Goal: Information Seeking & Learning: Learn about a topic

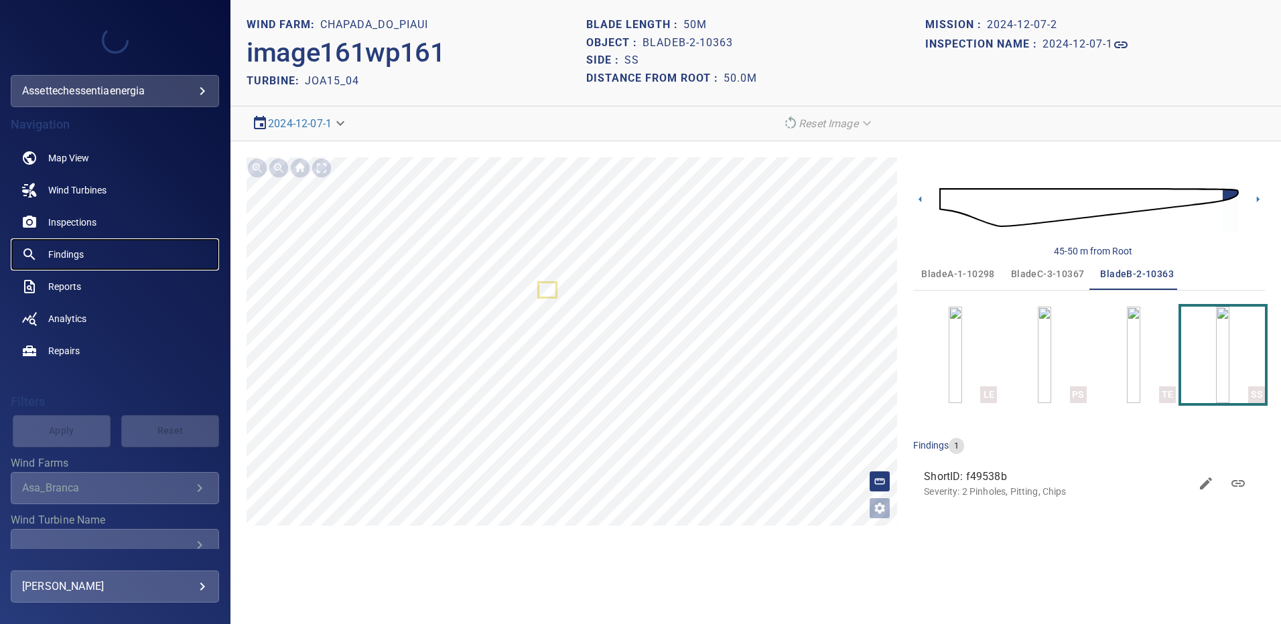
click at [78, 250] on span "Findings" at bounding box center [66, 254] width 36 height 13
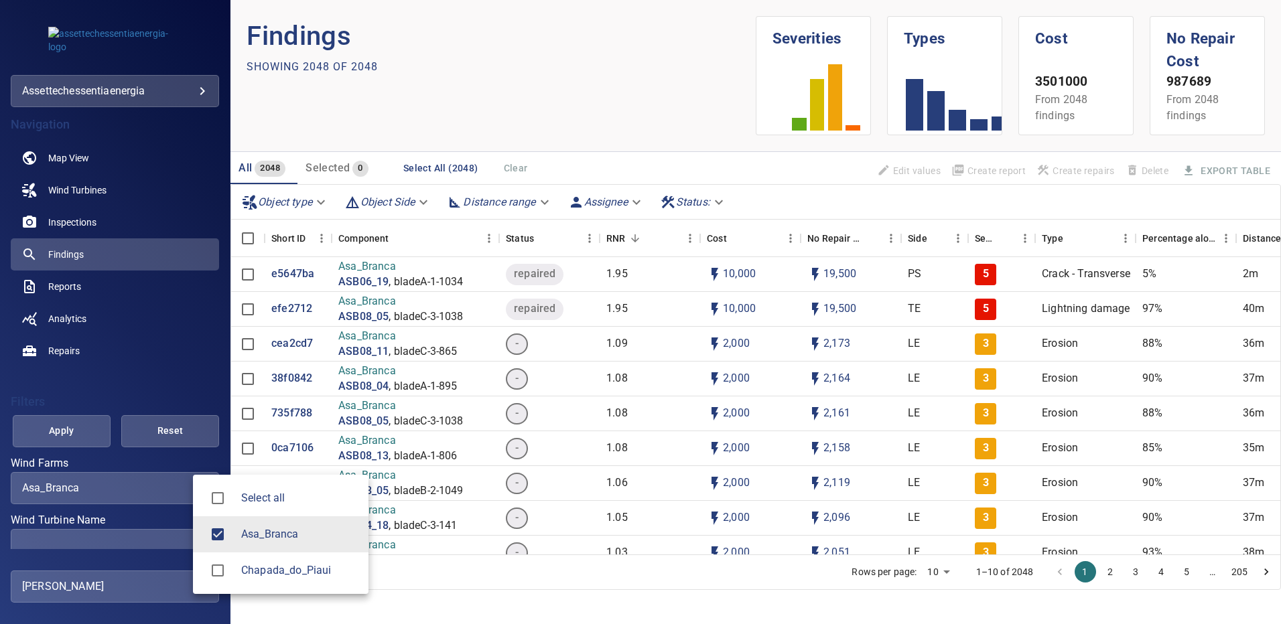
click at [188, 493] on body "**********" at bounding box center [640, 312] width 1281 height 624
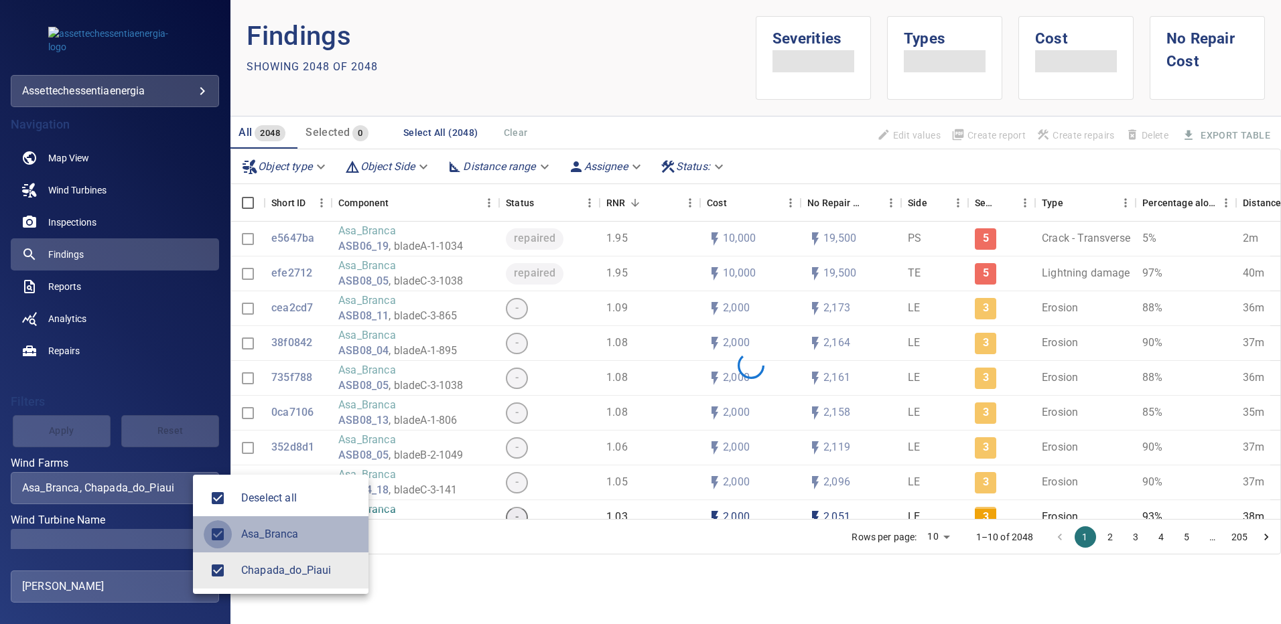
type input "**********"
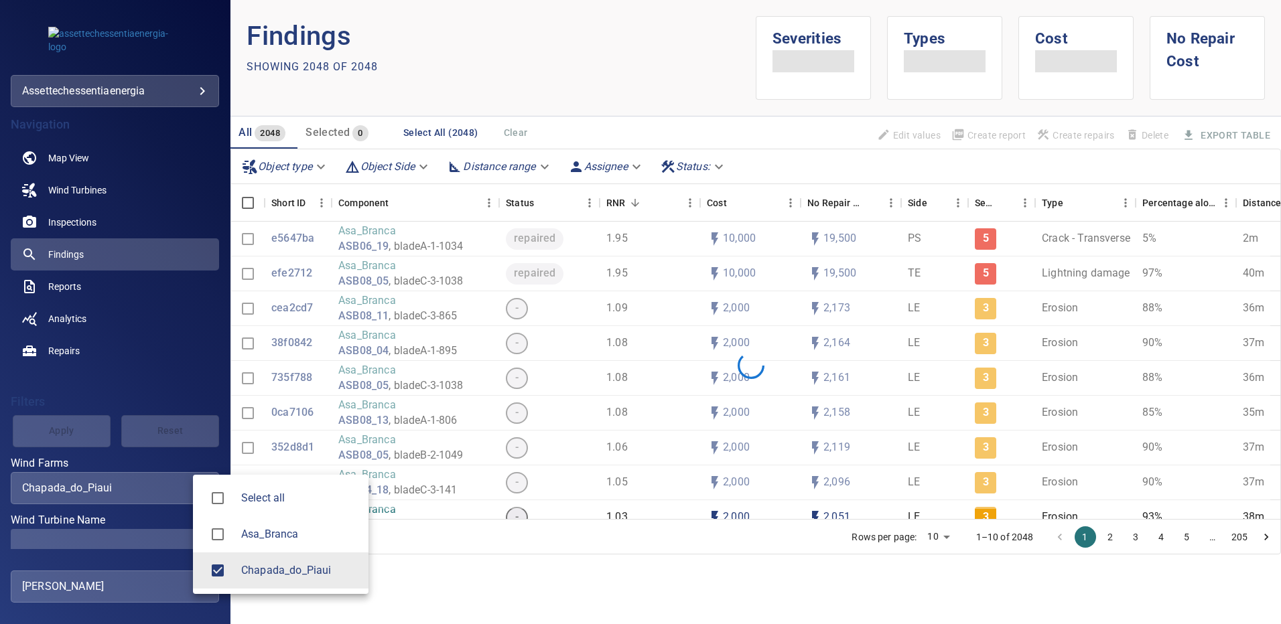
click at [180, 539] on div at bounding box center [640, 312] width 1281 height 624
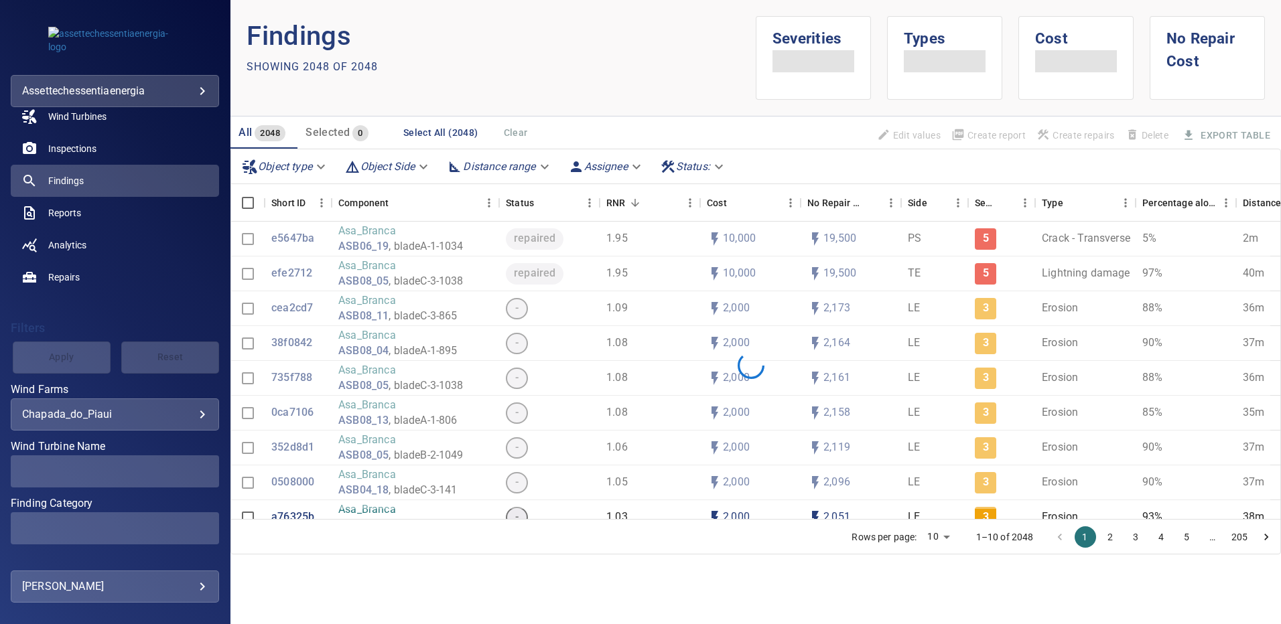
scroll to position [80, 0]
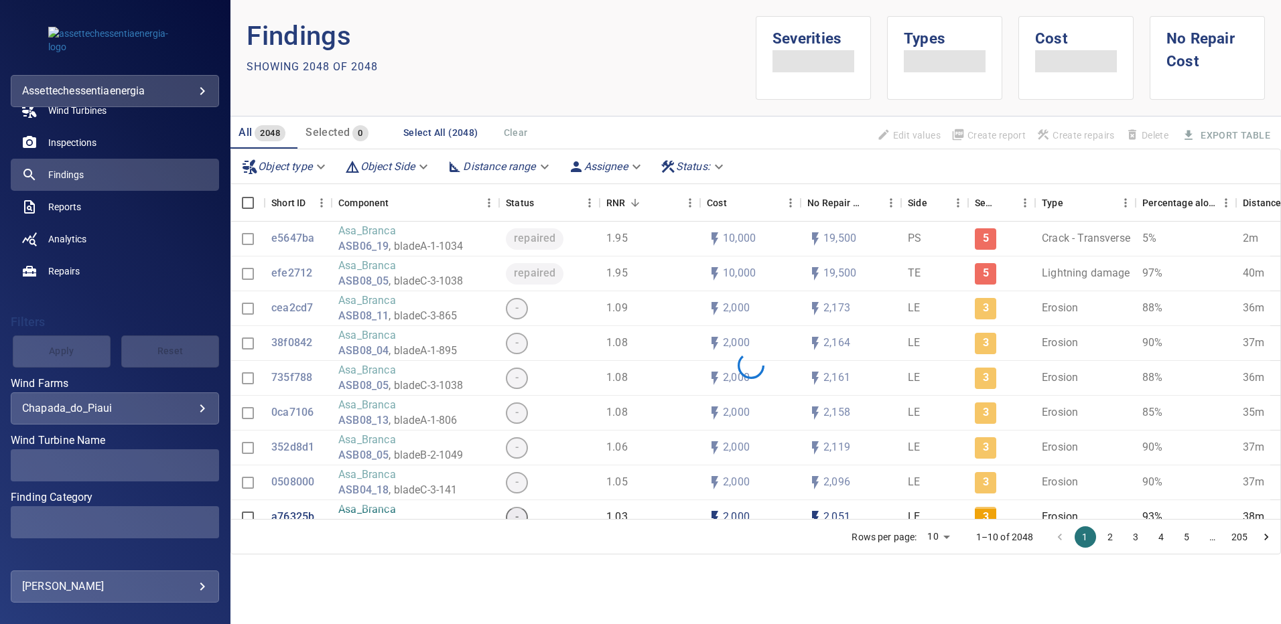
click at [194, 461] on span at bounding box center [115, 465] width 208 height 32
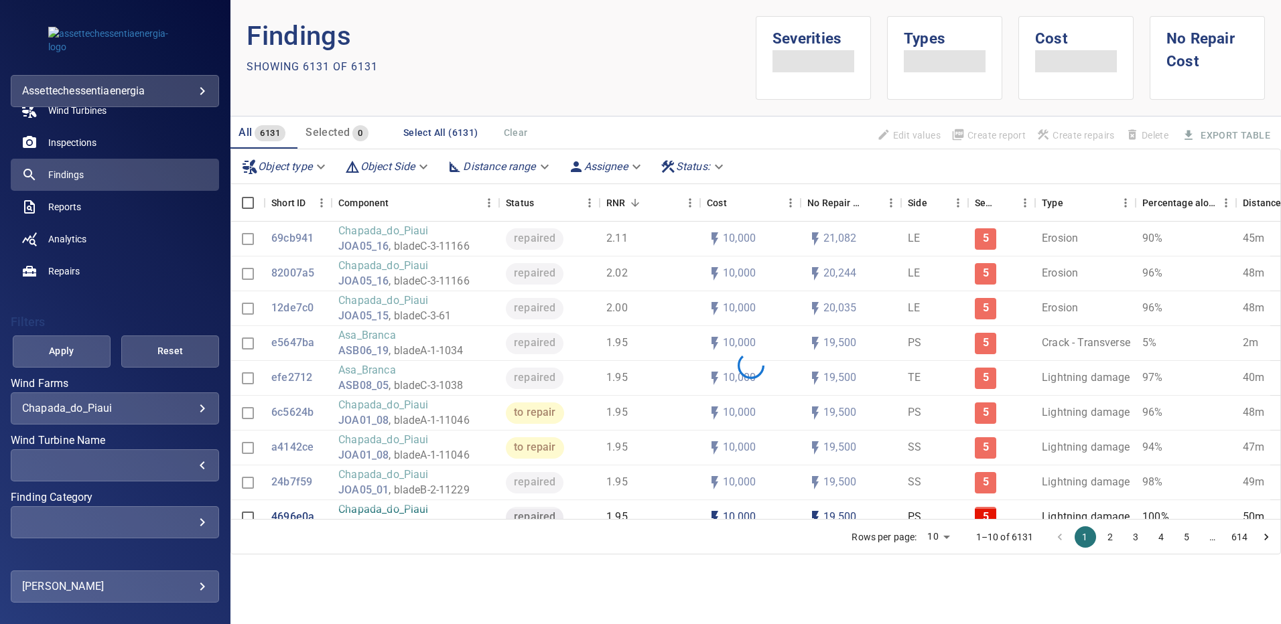
click at [196, 464] on div "​" at bounding box center [115, 465] width 186 height 13
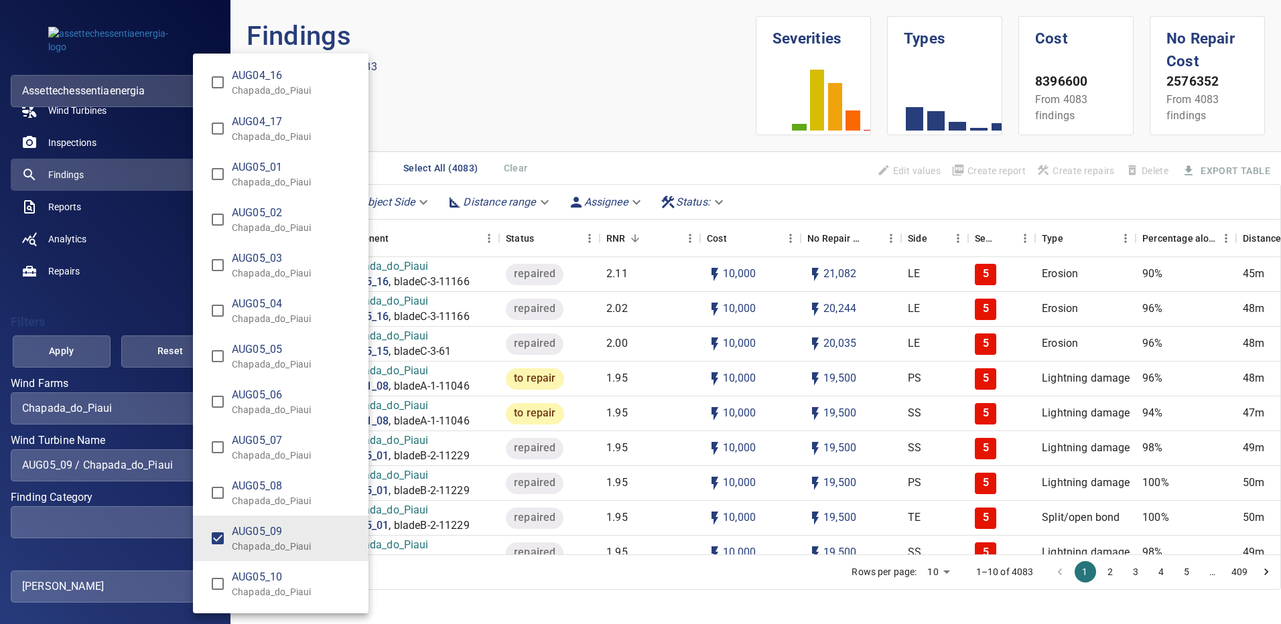
scroll to position [1539, 0]
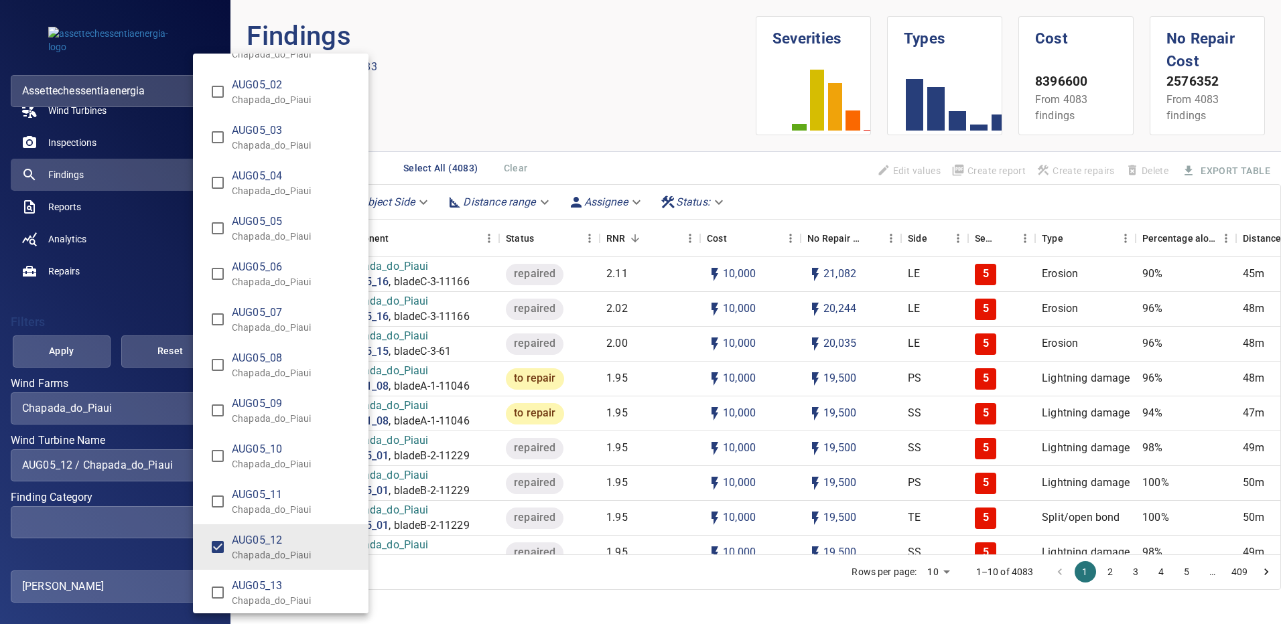
type input "**********"
click at [90, 355] on div "Wind Turbine Name" at bounding box center [640, 312] width 1281 height 624
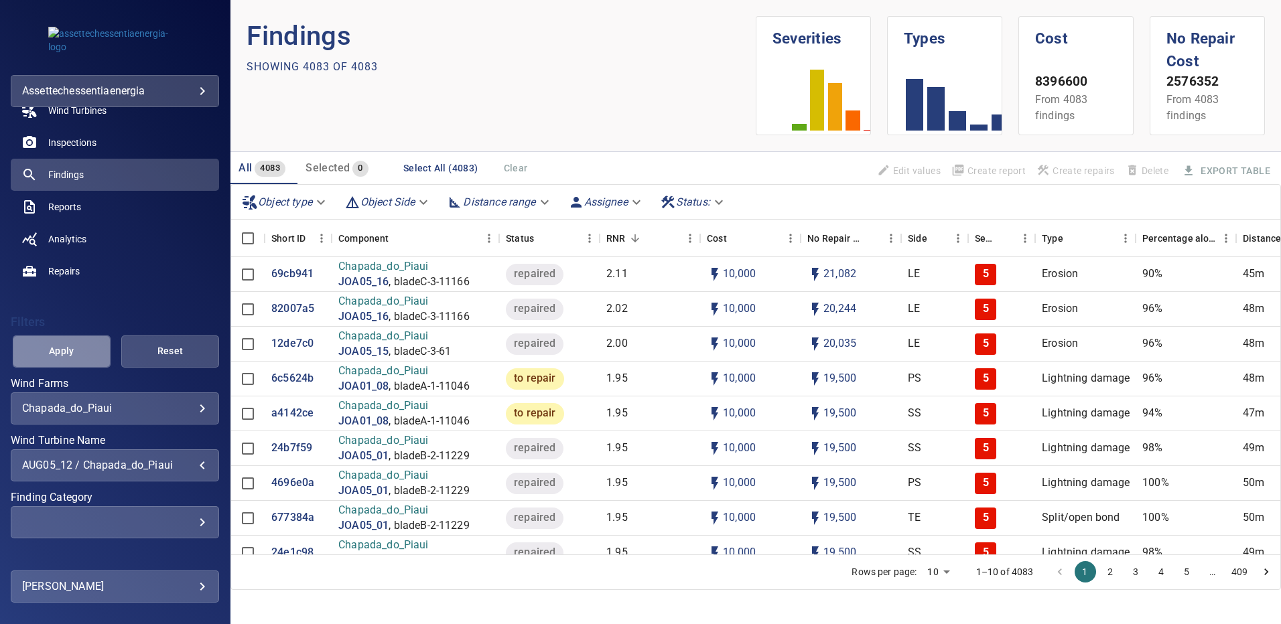
click at [90, 355] on button "Apply" at bounding box center [62, 352] width 98 height 32
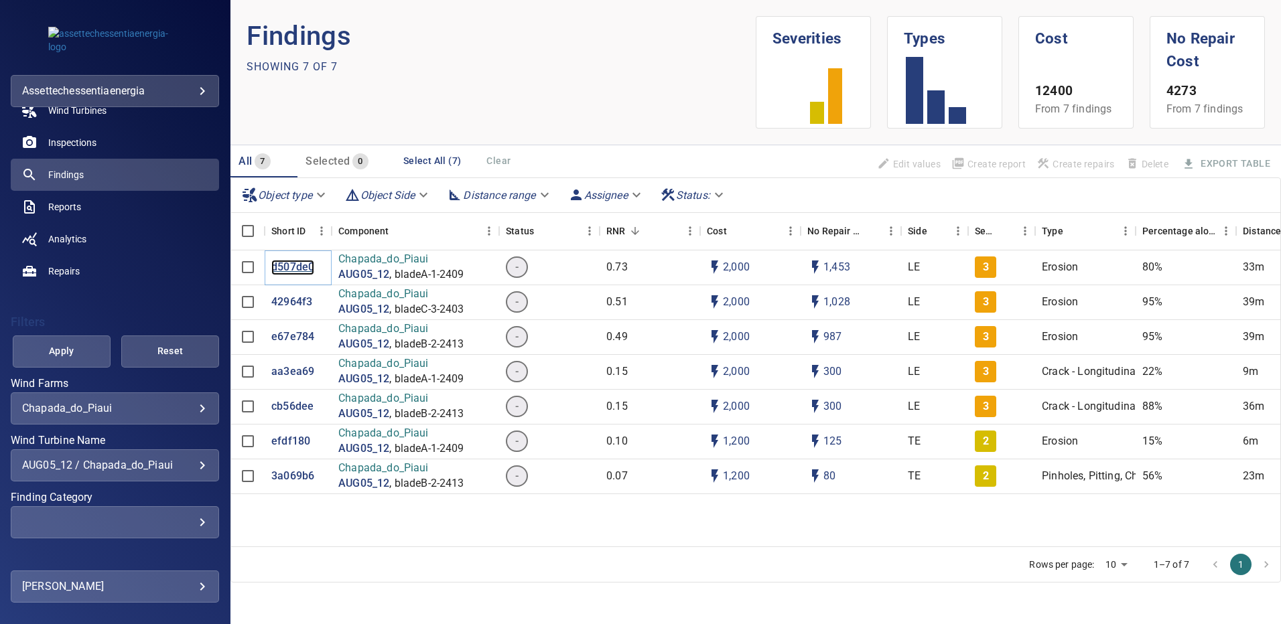
click at [296, 267] on p "d507de0" at bounding box center [292, 267] width 43 height 15
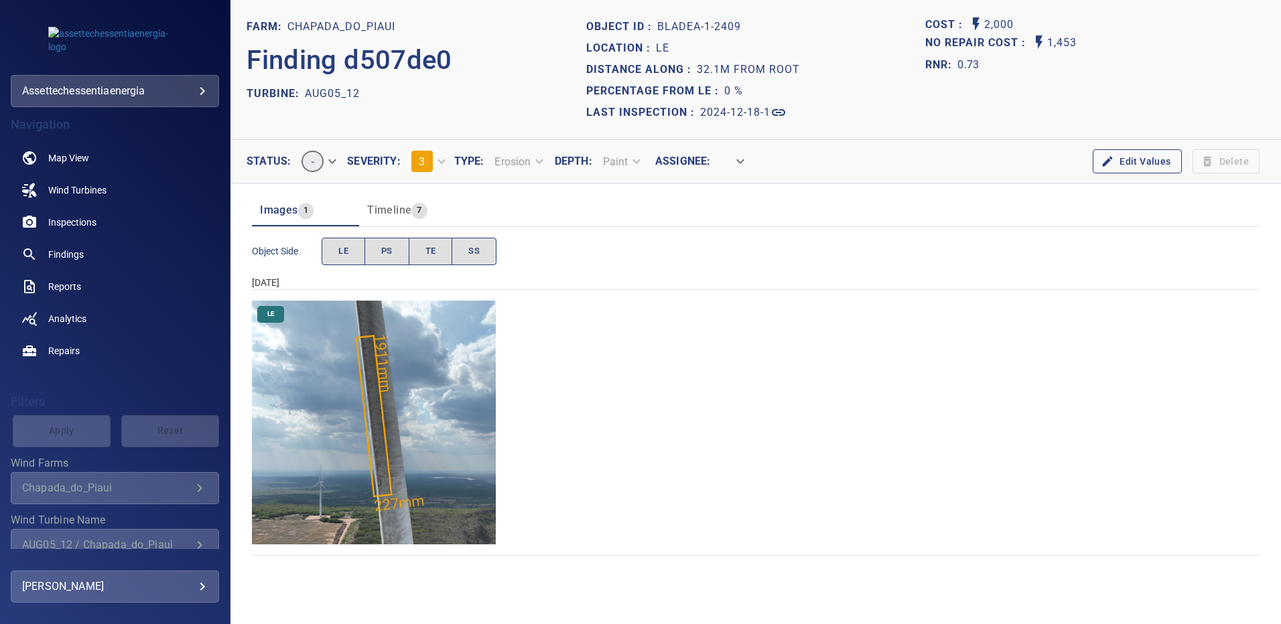
click at [407, 360] on img "Chapada_do_Piaui/AUG05_12/2024-12-18-1/2024-12-18-1/image10wp10.jpg" at bounding box center [374, 423] width 244 height 244
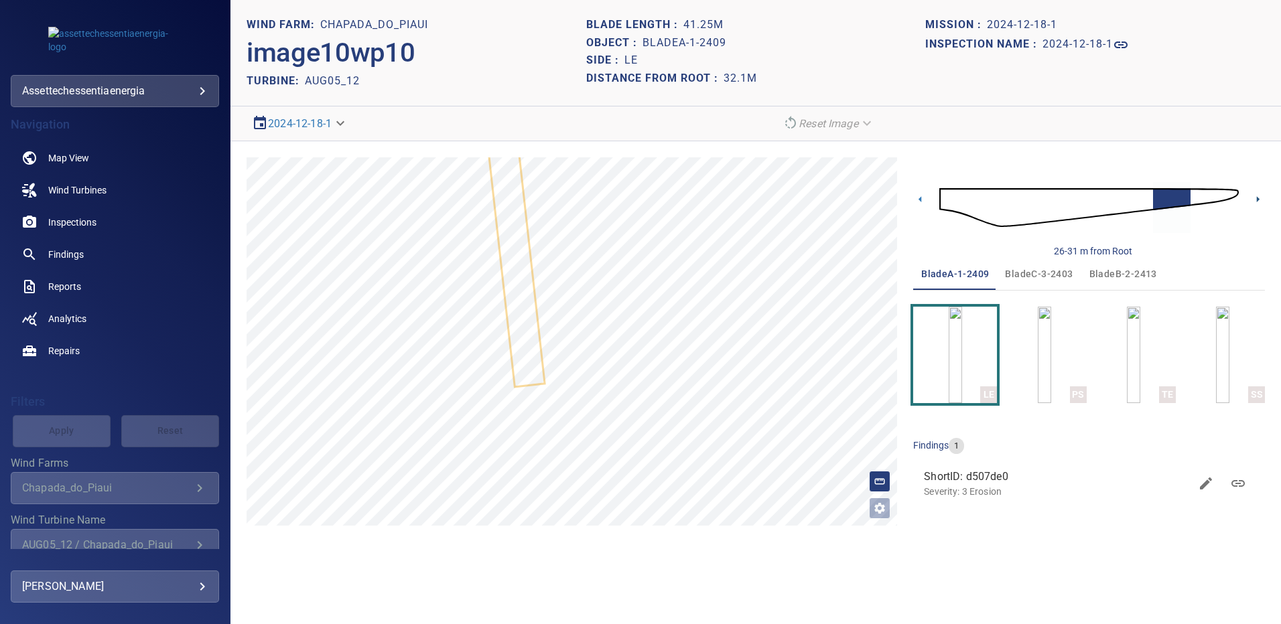
click at [1259, 196] on icon at bounding box center [1258, 199] width 14 height 14
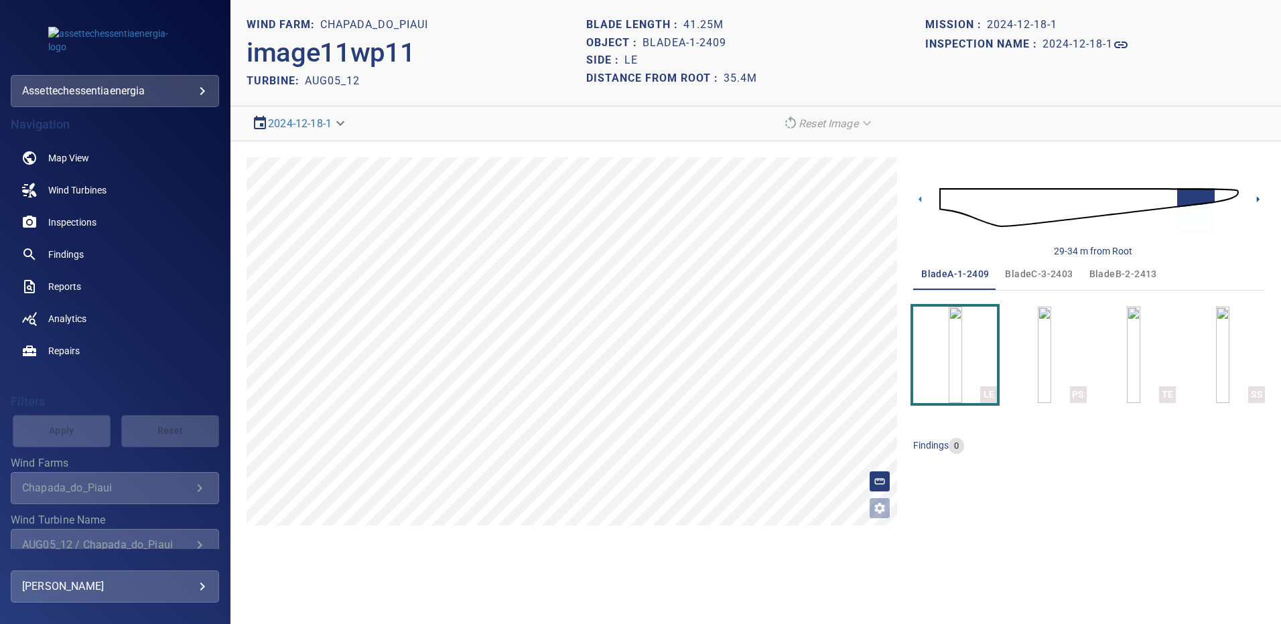
click at [1259, 196] on icon at bounding box center [1258, 199] width 14 height 14
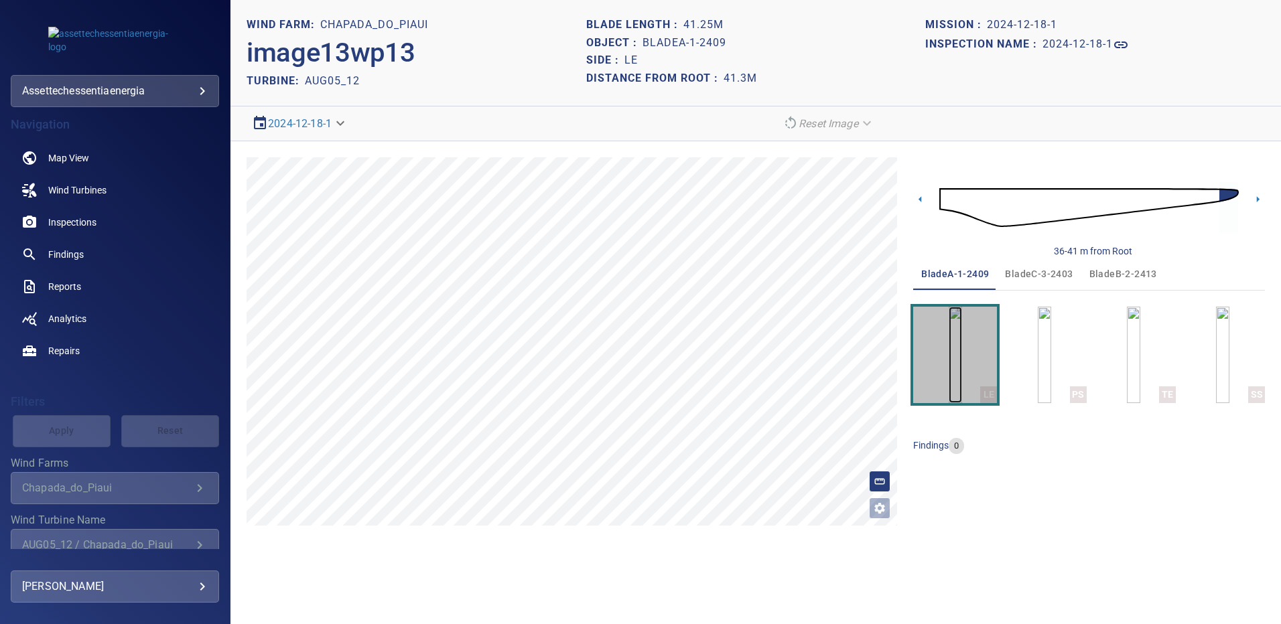
click at [962, 328] on img "button" at bounding box center [955, 355] width 13 height 96
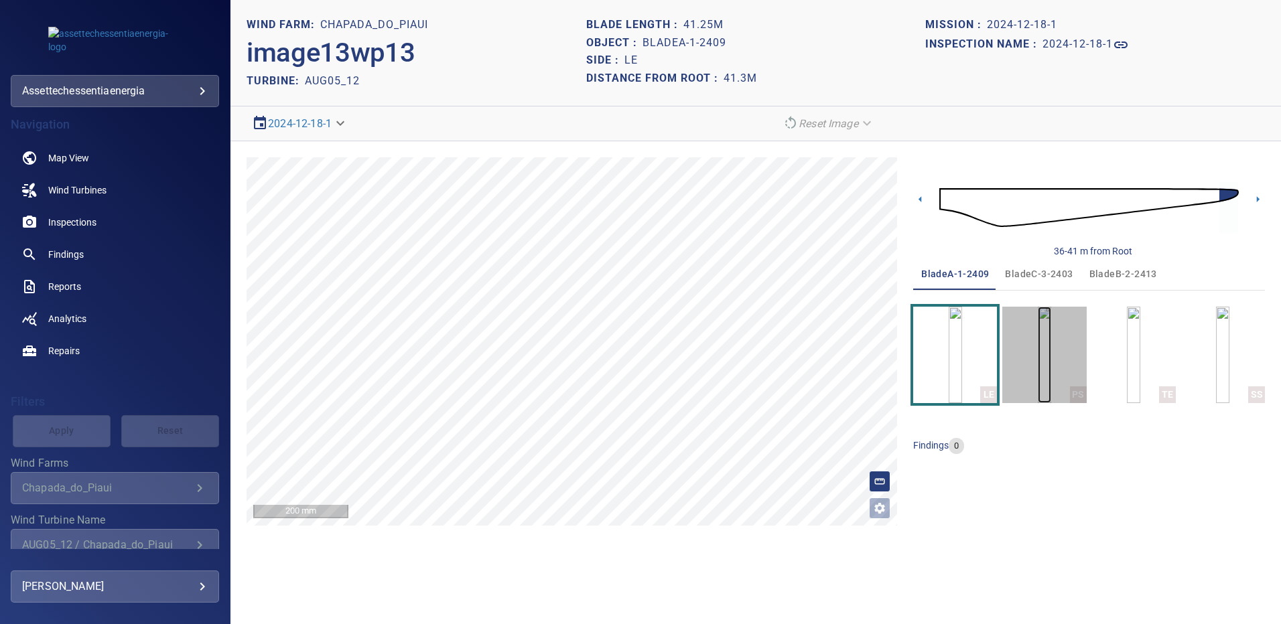
click at [1051, 354] on img "button" at bounding box center [1044, 355] width 13 height 96
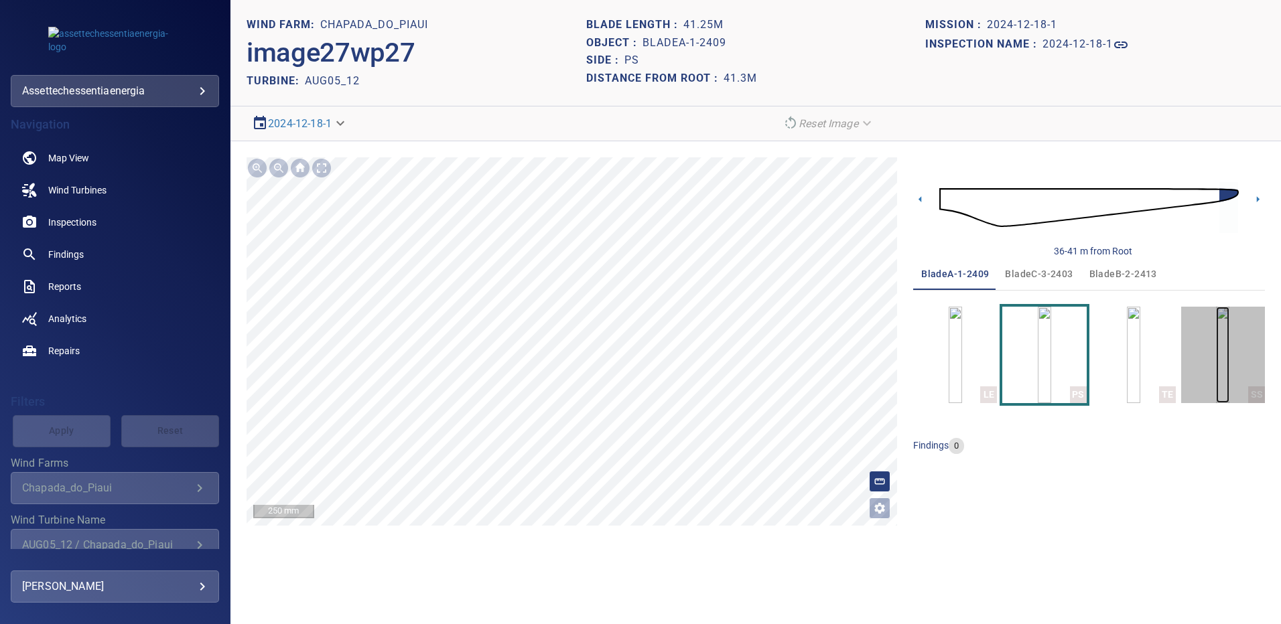
click at [1216, 356] on img "button" at bounding box center [1222, 355] width 13 height 96
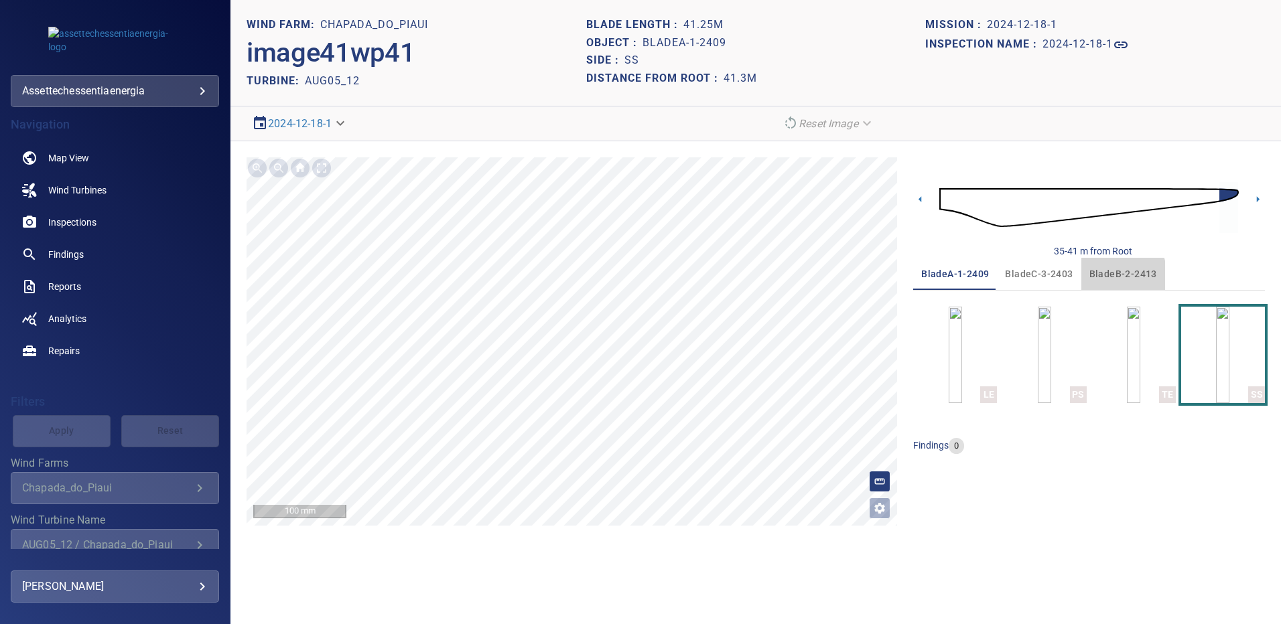
click at [1099, 277] on span "bladeB-2-2413" at bounding box center [1123, 274] width 68 height 17
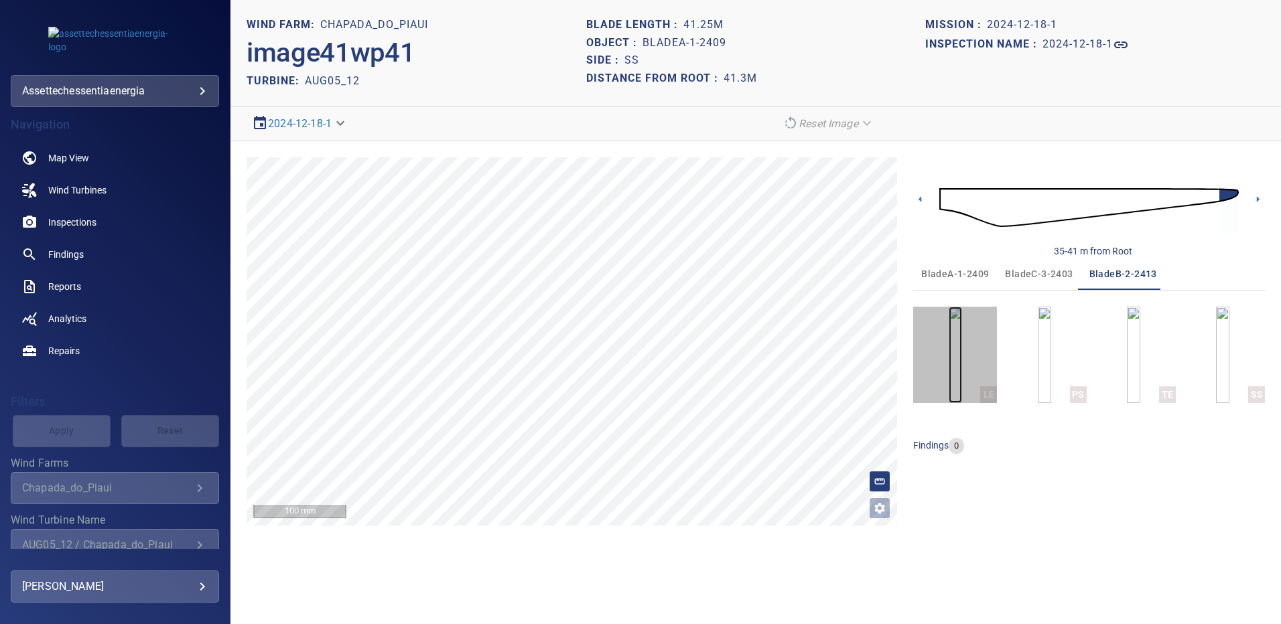
click at [962, 342] on img "button" at bounding box center [955, 355] width 13 height 96
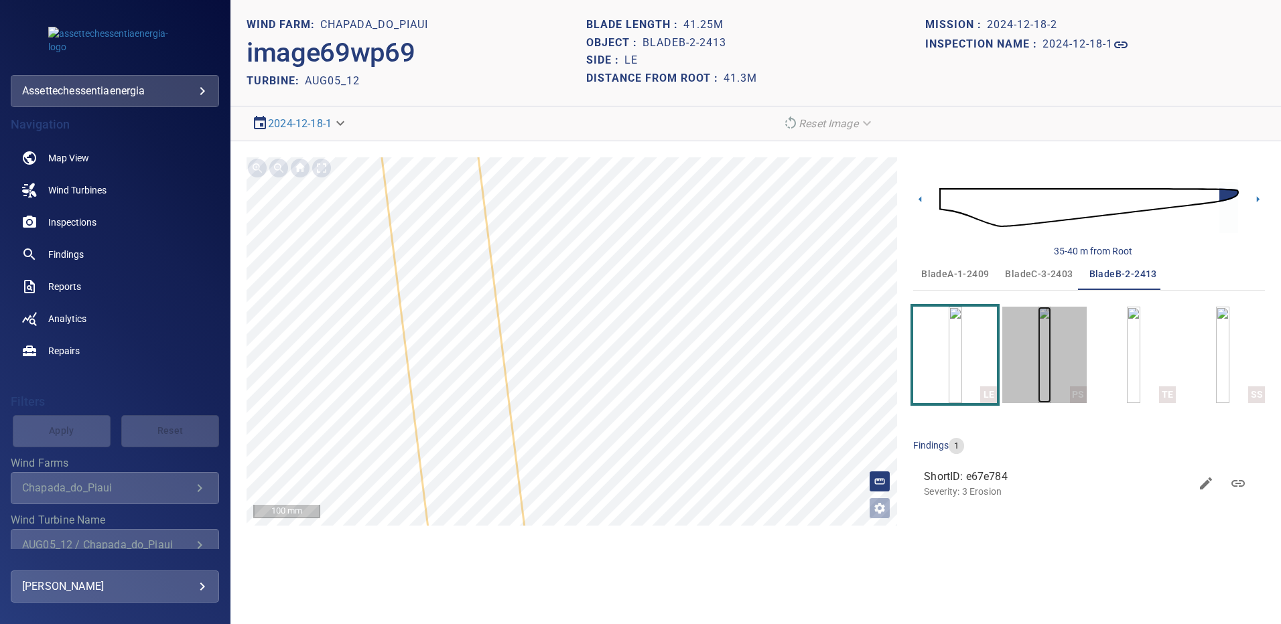
click at [1051, 348] on img "button" at bounding box center [1044, 355] width 13 height 96
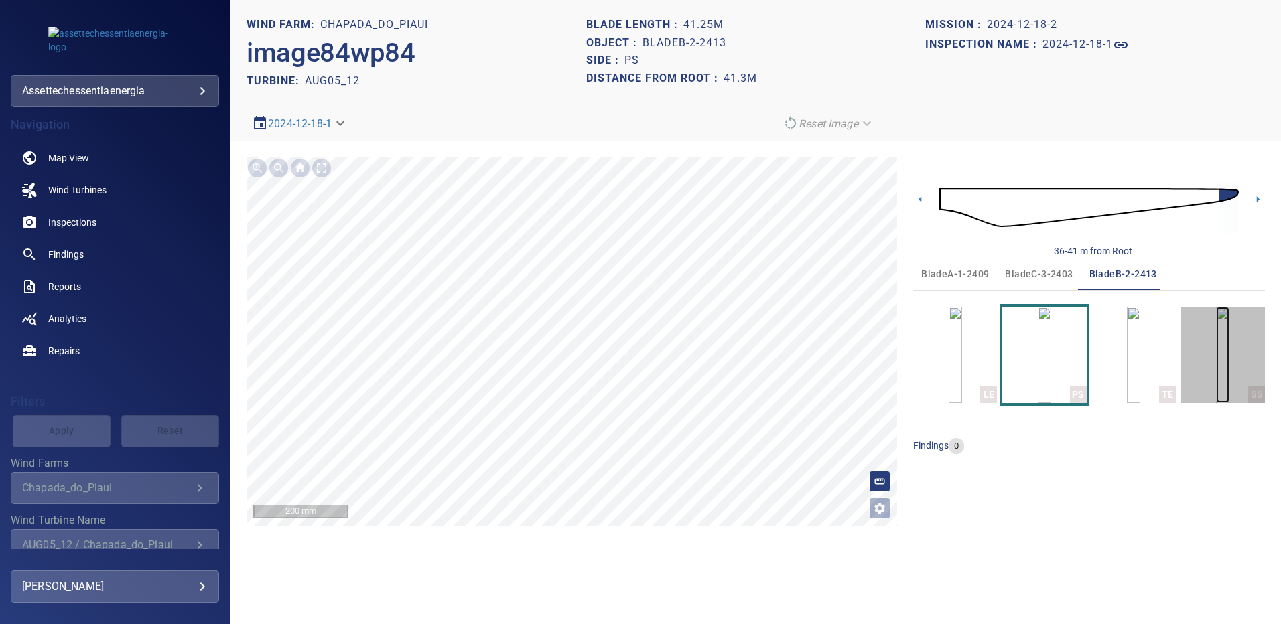
click at [1221, 358] on img "button" at bounding box center [1222, 355] width 13 height 96
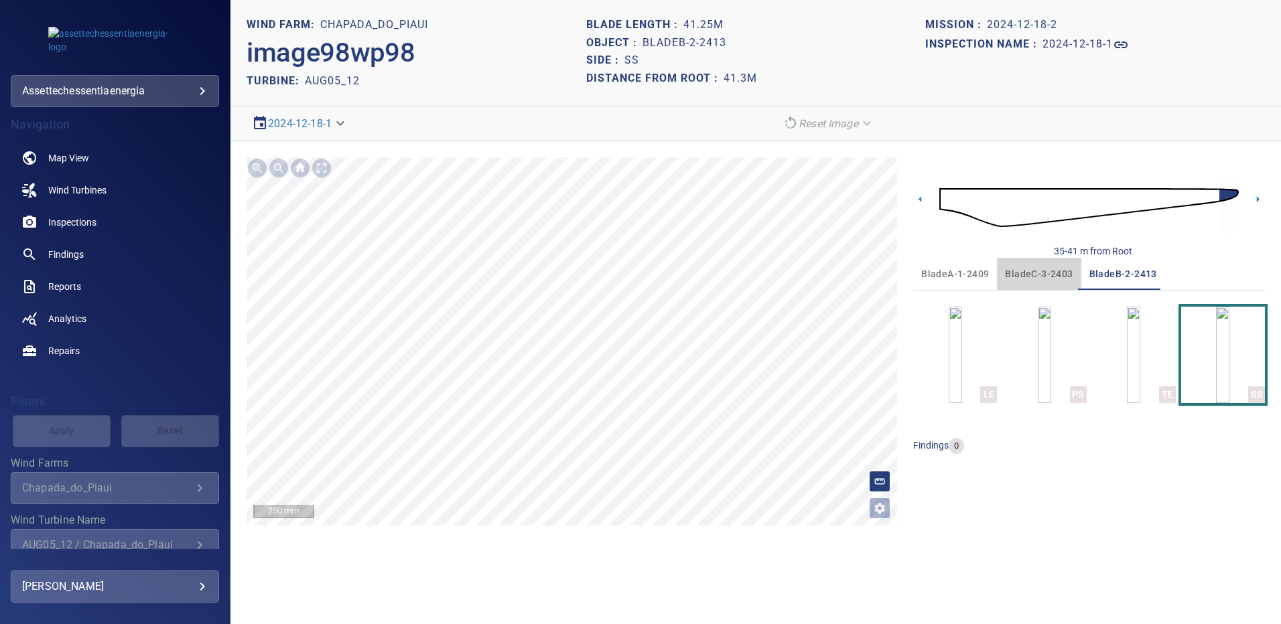
click at [1036, 269] on span "bladeC-3-2403" at bounding box center [1039, 274] width 68 height 17
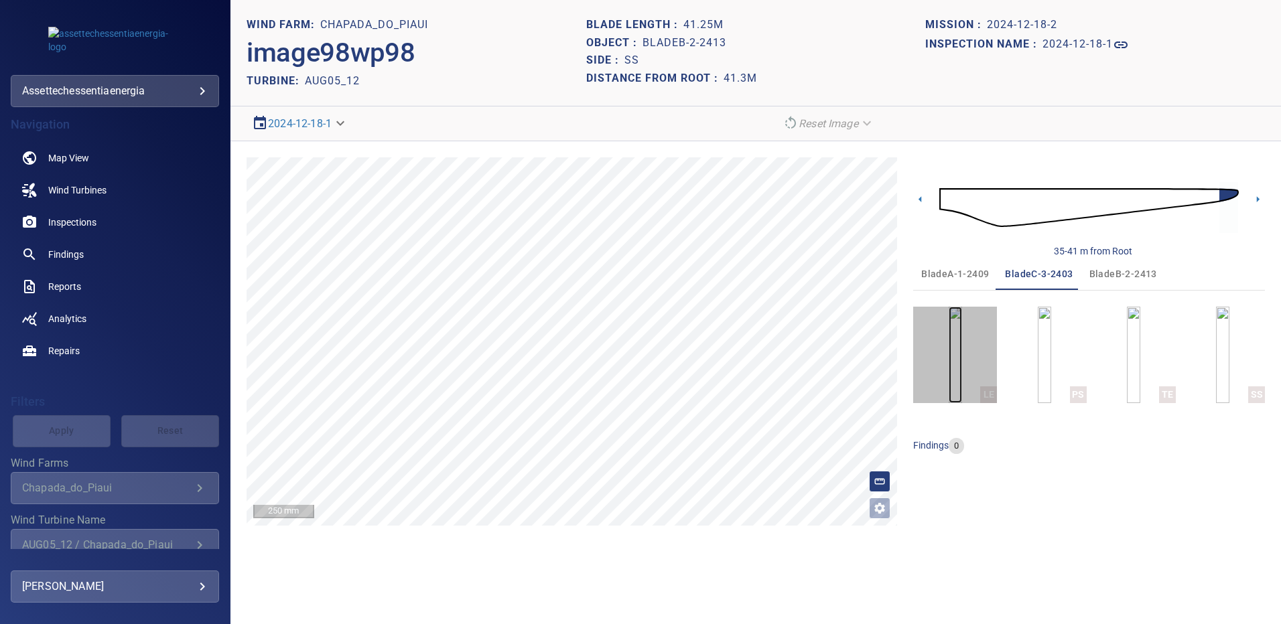
click at [958, 334] on img "button" at bounding box center [955, 355] width 13 height 96
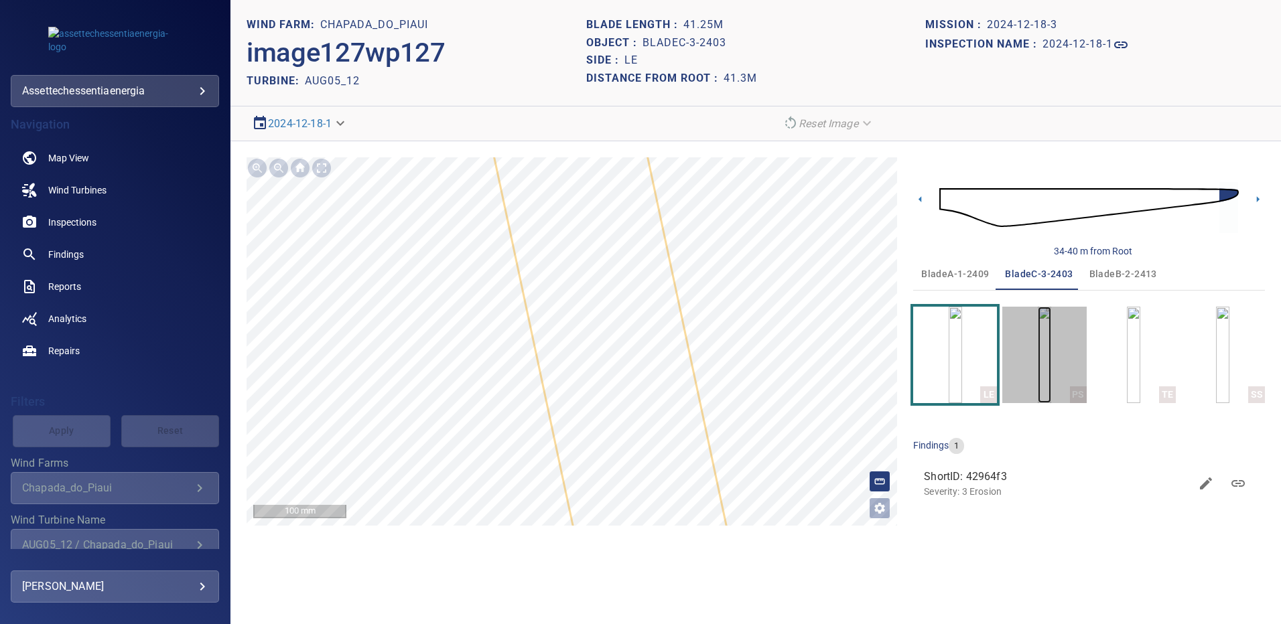
click at [1051, 361] on img "button" at bounding box center [1044, 355] width 13 height 96
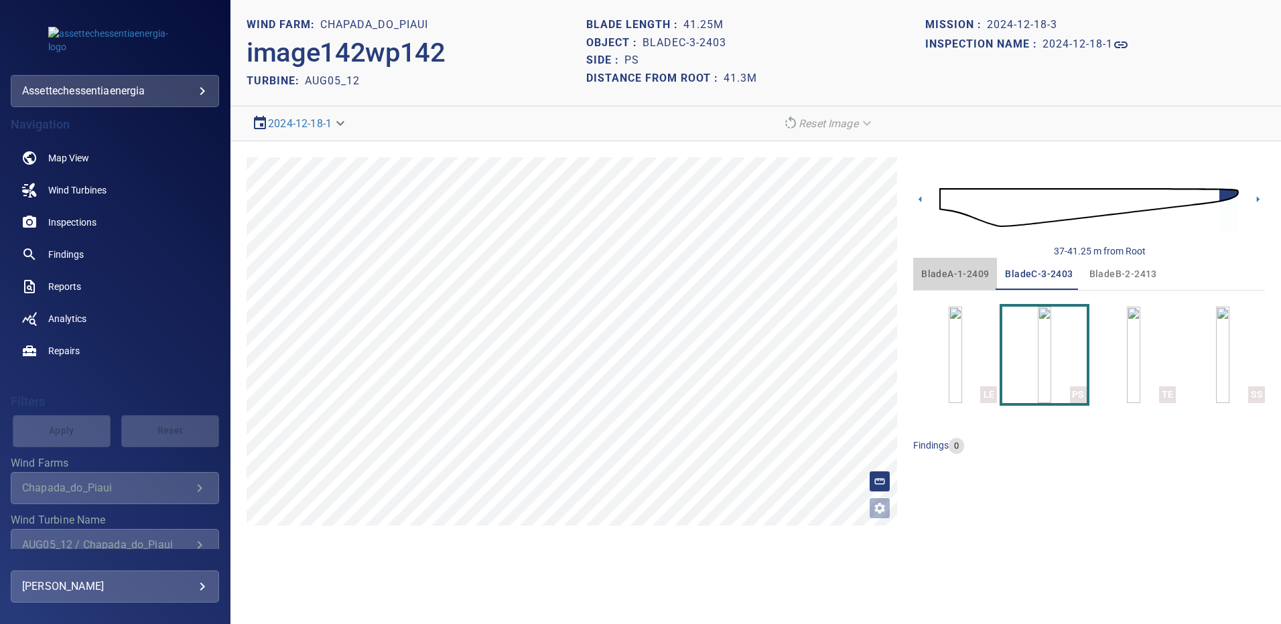
click at [949, 272] on span "bladeA-1-2409" at bounding box center [955, 274] width 68 height 17
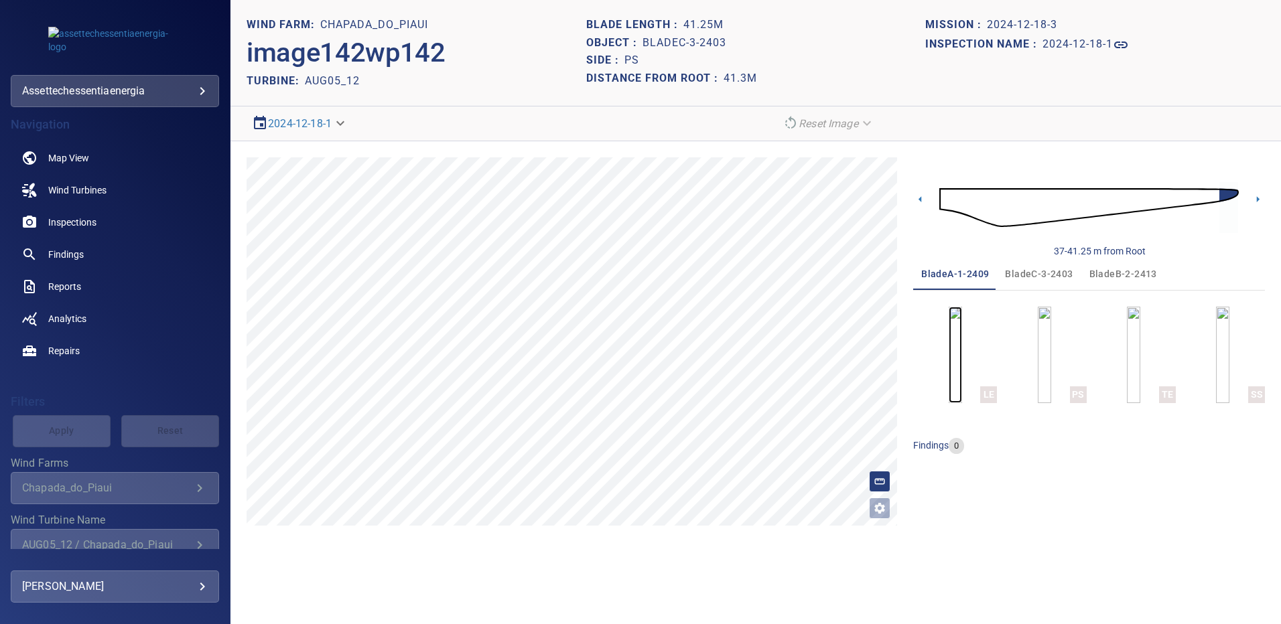
click at [949, 346] on img "button" at bounding box center [955, 355] width 13 height 96
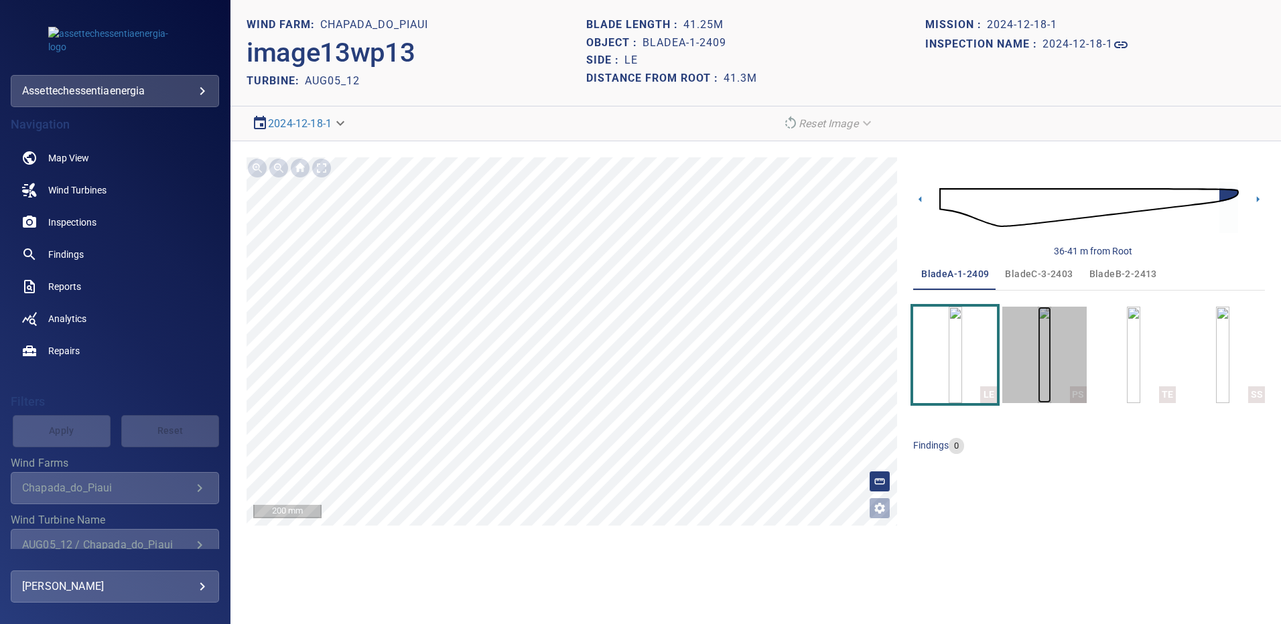
click at [1038, 323] on img "button" at bounding box center [1044, 355] width 13 height 96
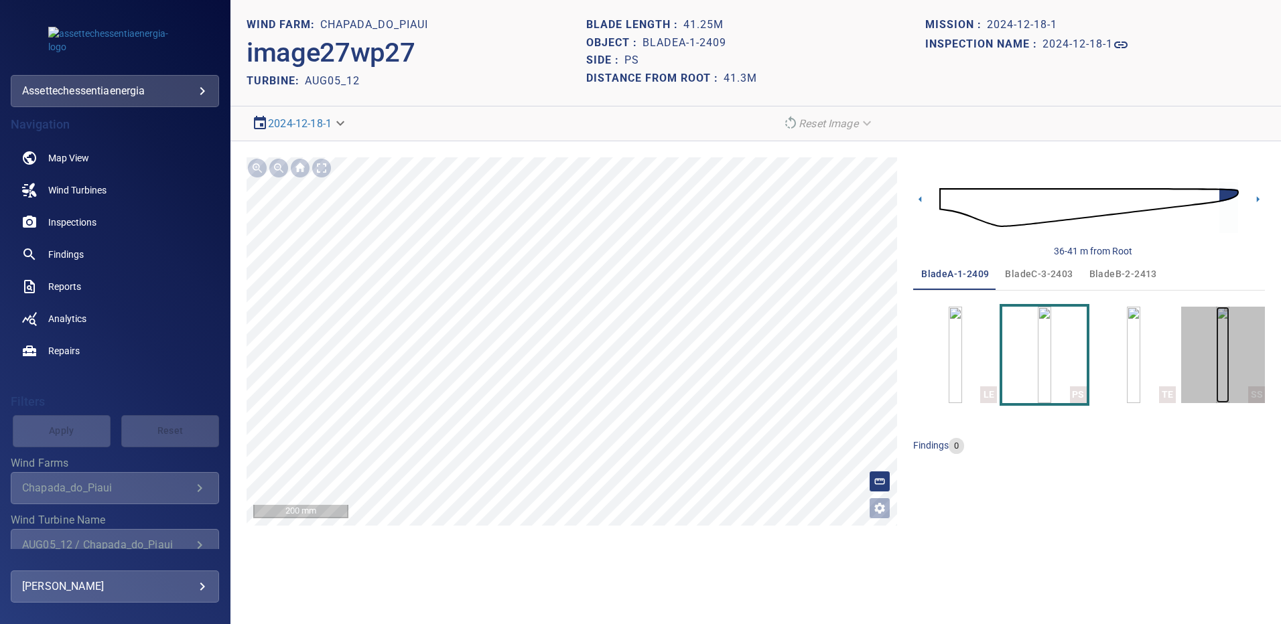
click at [1216, 340] on img "button" at bounding box center [1222, 355] width 13 height 96
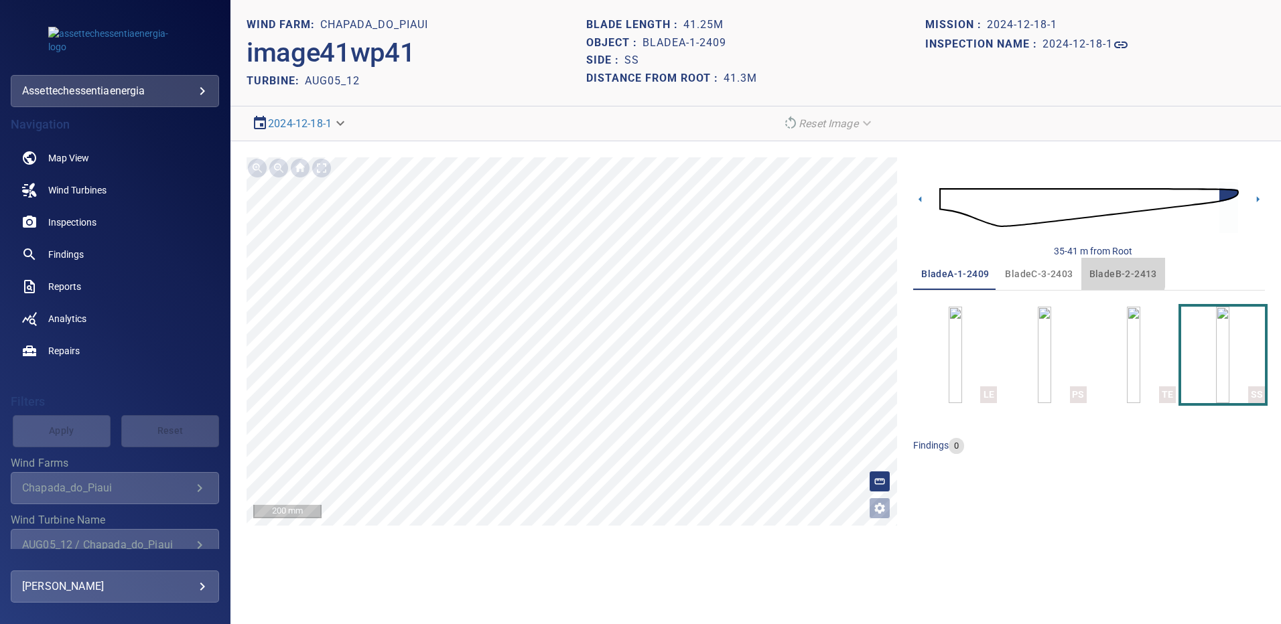
click at [1103, 272] on span "bladeB-2-2413" at bounding box center [1123, 274] width 68 height 17
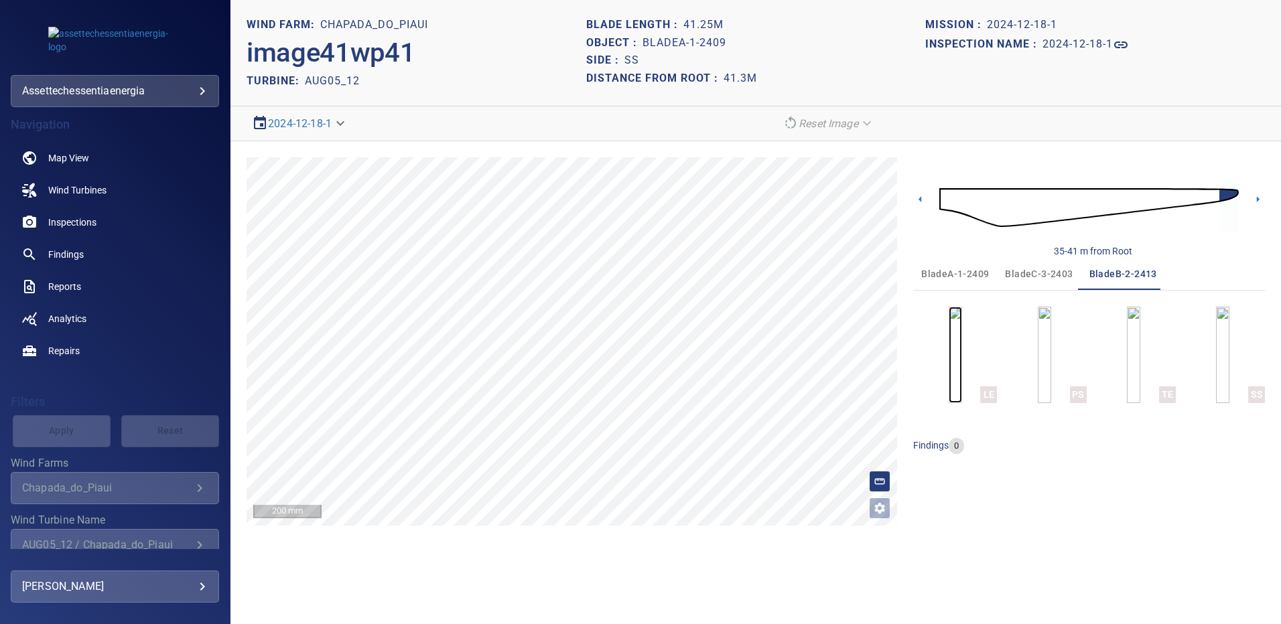
click at [962, 353] on img "button" at bounding box center [955, 355] width 13 height 96
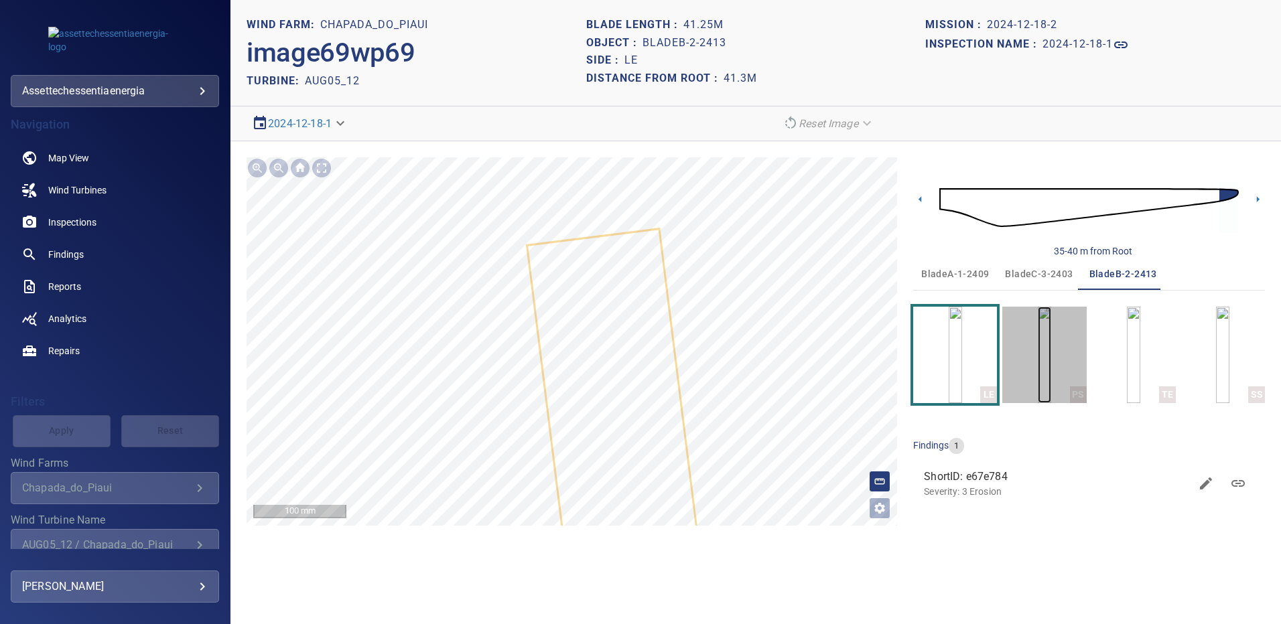
click at [1051, 372] on img "button" at bounding box center [1044, 355] width 13 height 96
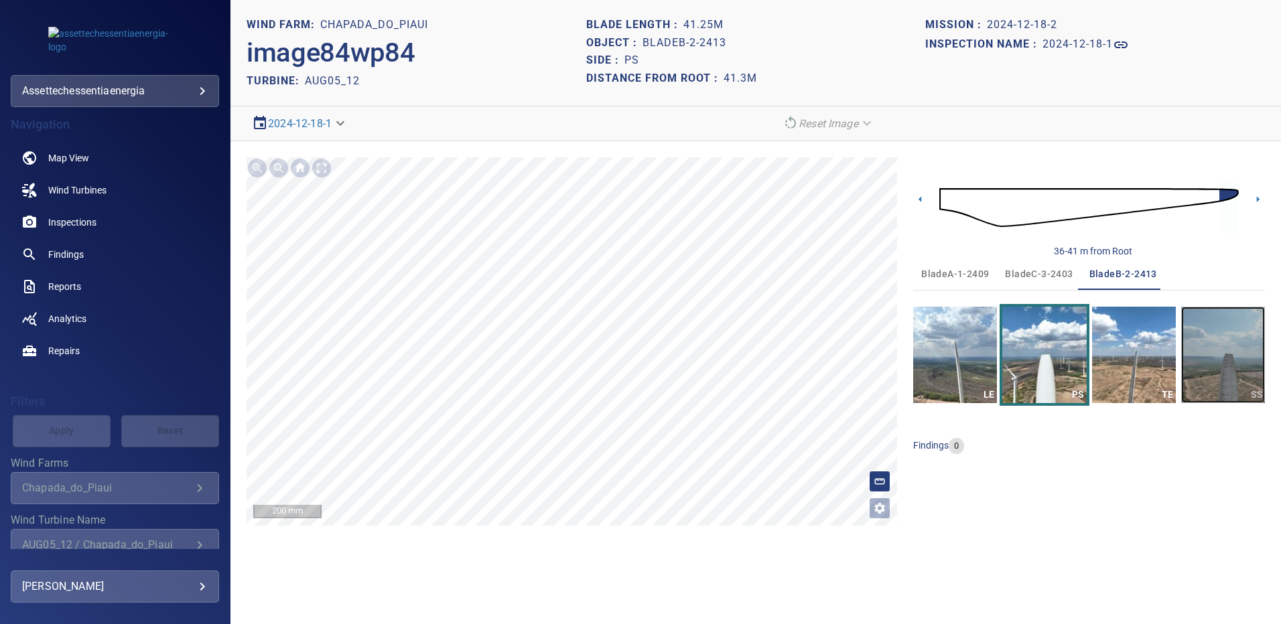
click at [1202, 345] on img "button" at bounding box center [1223, 355] width 84 height 96
